Goal: Task Accomplishment & Management: Manage account settings

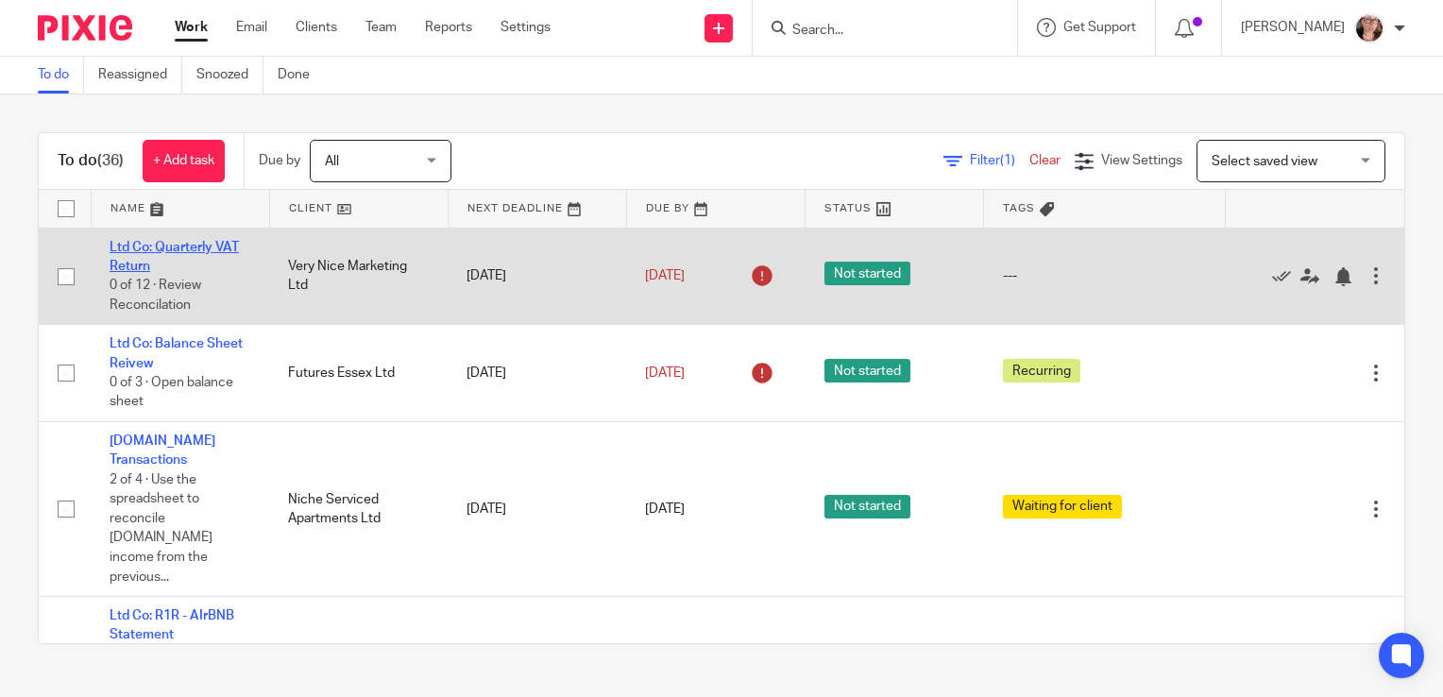
click at [160, 250] on link "Ltd Co: Quarterly VAT Return" at bounding box center [174, 257] width 129 height 32
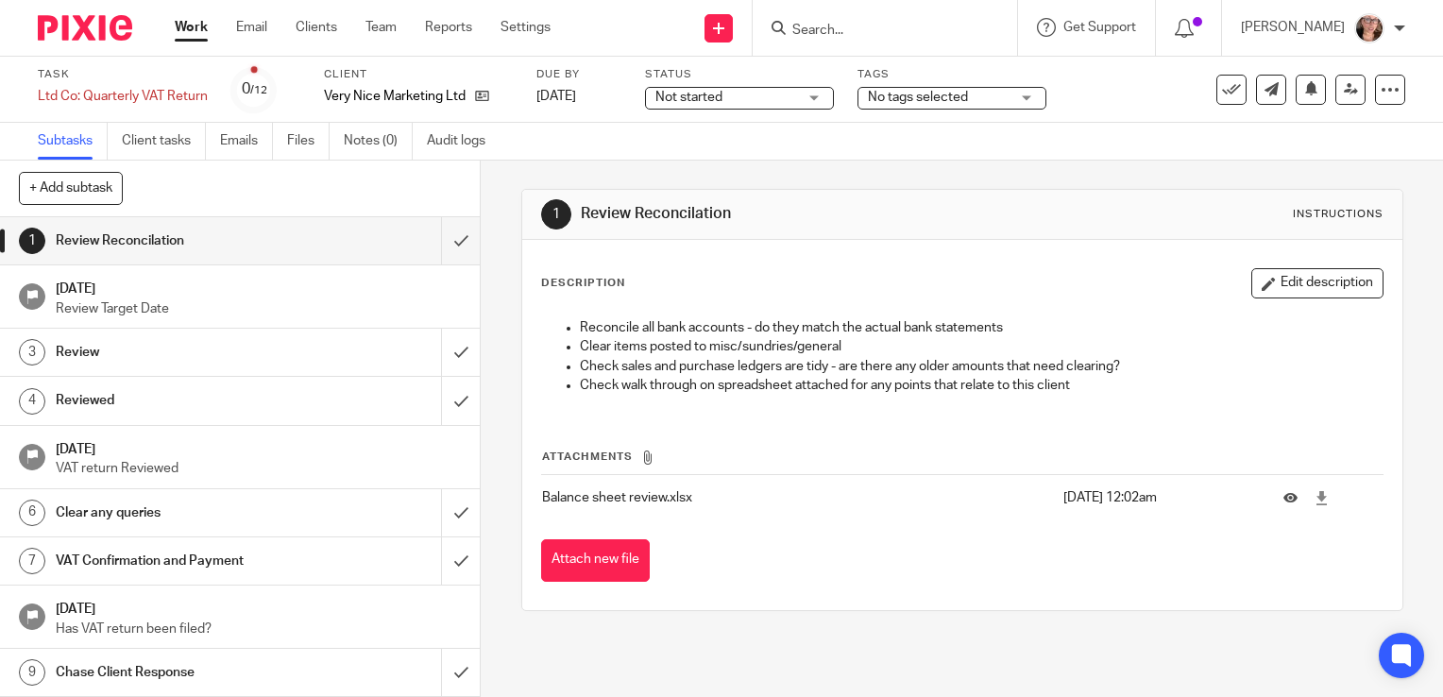
click at [748, 103] on span "Not started" at bounding box center [726, 98] width 142 height 20
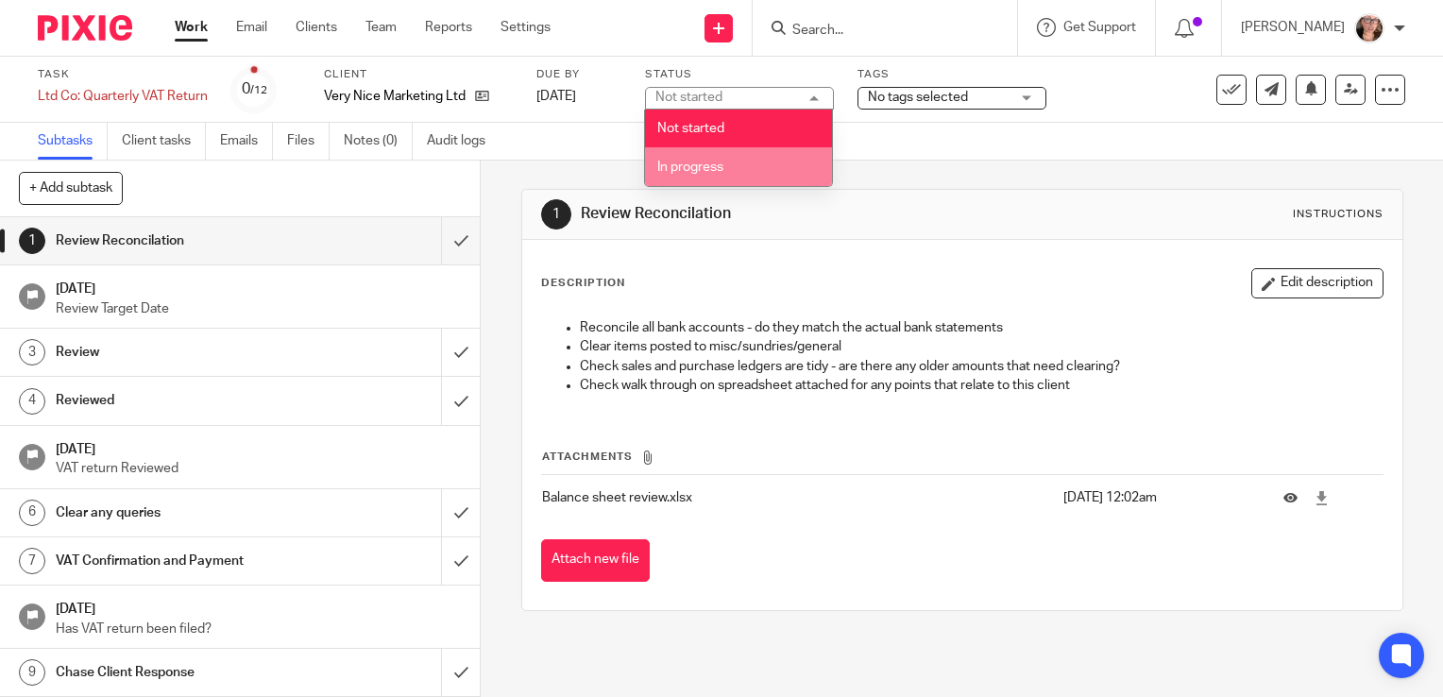
click at [713, 170] on span "In progress" at bounding box center [690, 166] width 66 height 13
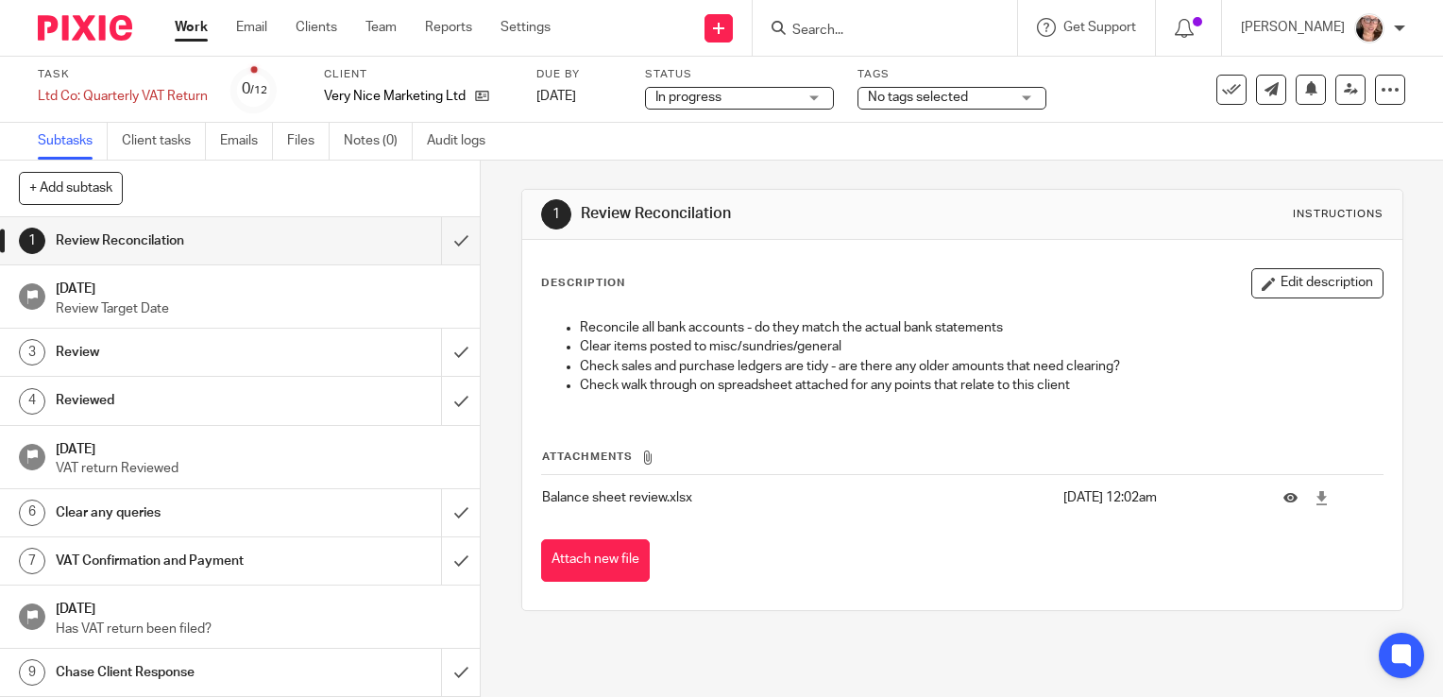
click at [870, 104] on span "No tags selected" at bounding box center [939, 98] width 142 height 20
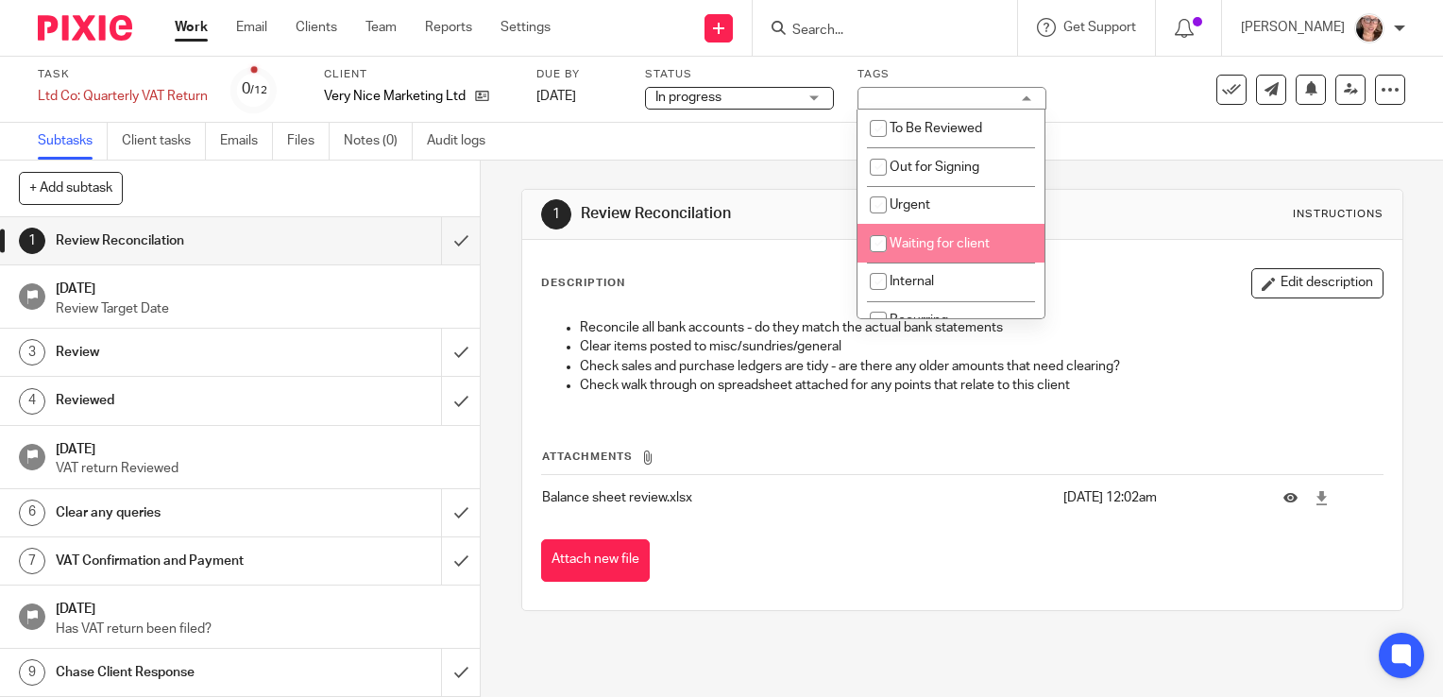
click at [887, 238] on input "checkbox" at bounding box center [878, 244] width 36 height 36
checkbox input "true"
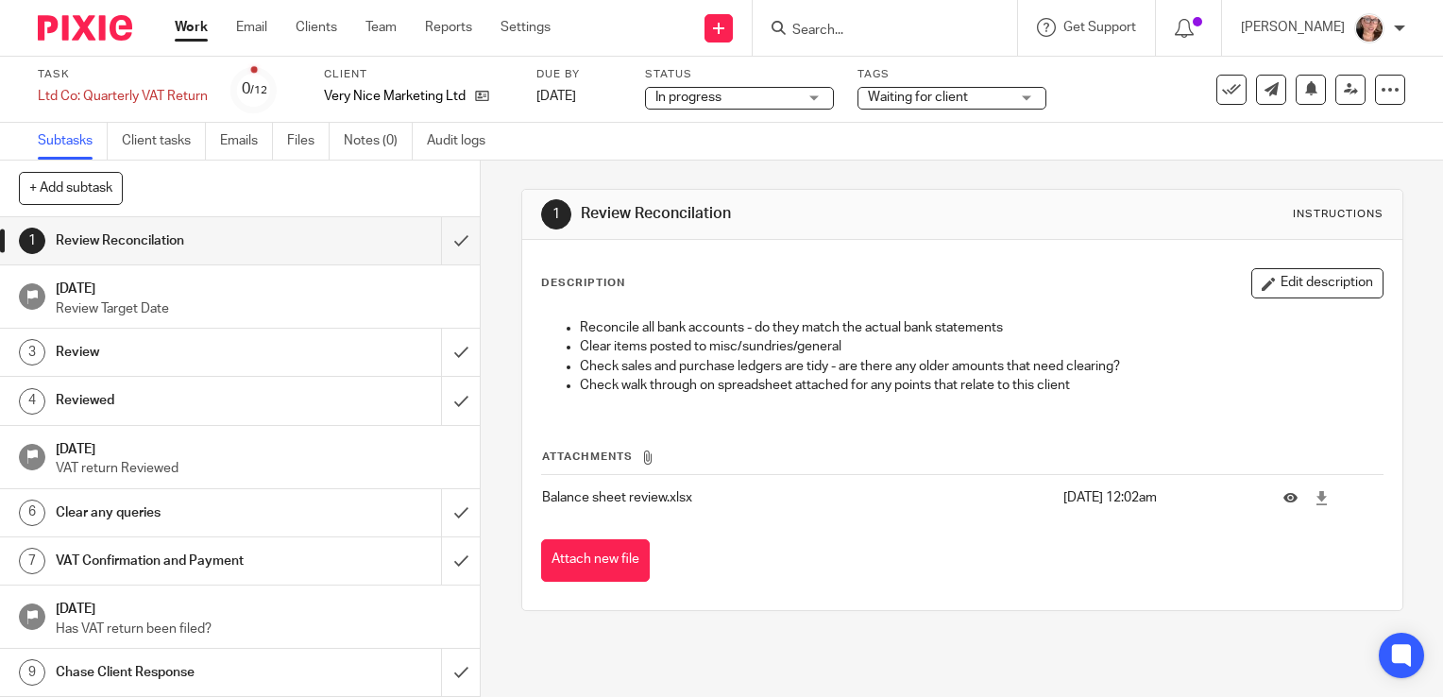
click at [770, 191] on div "1 Review Reconcilation Instructions" at bounding box center [962, 215] width 880 height 50
click at [200, 29] on link "Work" at bounding box center [191, 27] width 33 height 19
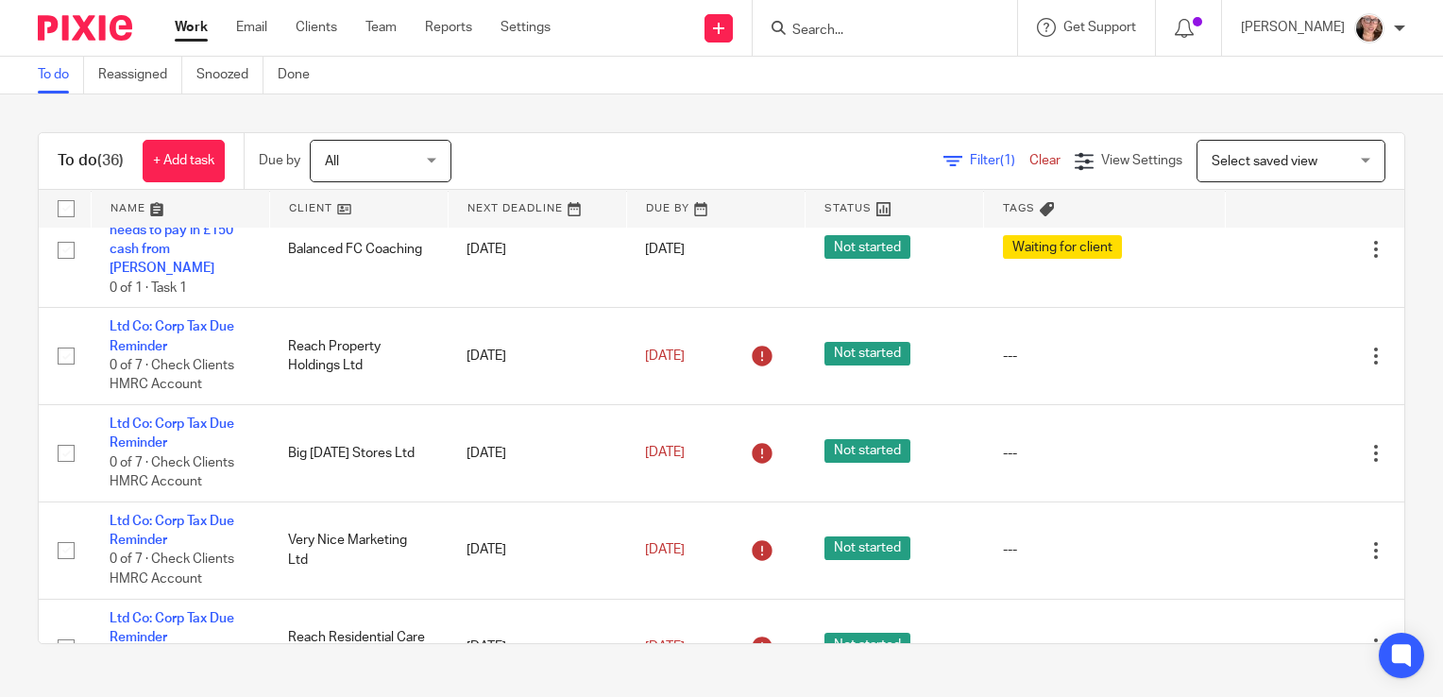
scroll to position [3227, 0]
